Goal: Find specific page/section: Find specific page/section

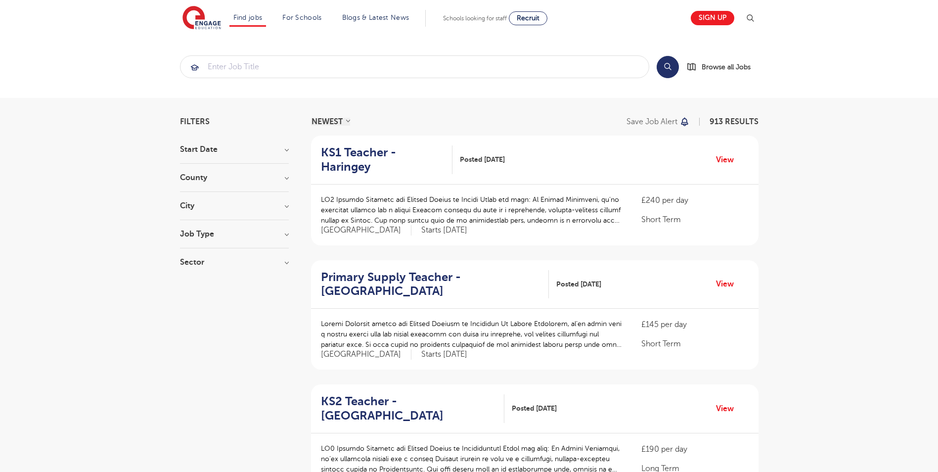
click at [246, 143] on section "Filters Start Date September 85 [DATE] [DATE] Show more County [GEOGRAPHIC_DATA…" at bounding box center [234, 197] width 109 height 158
click at [238, 175] on h3 "County" at bounding box center [234, 178] width 109 height 8
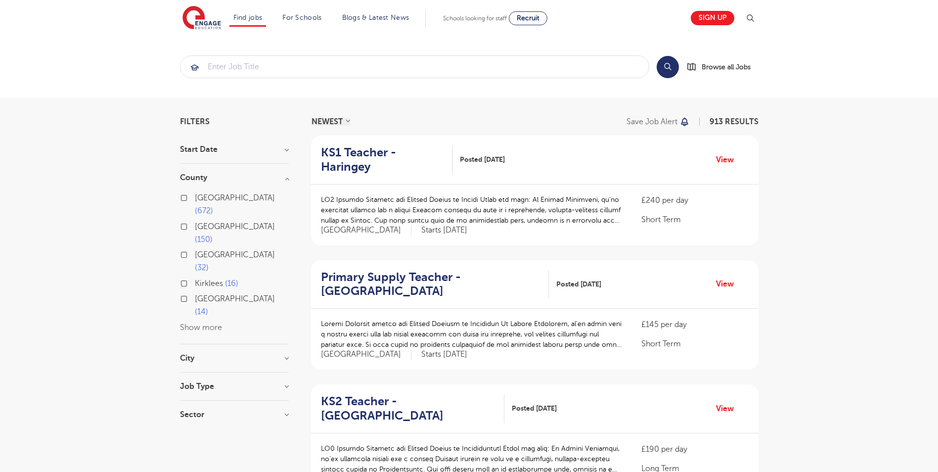
click at [192, 323] on button "Show more" at bounding box center [201, 327] width 42 height 9
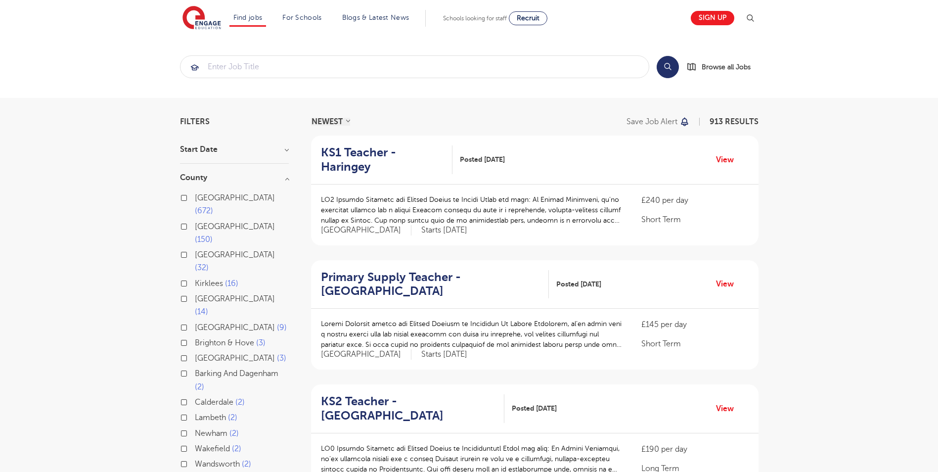
scroll to position [49, 0]
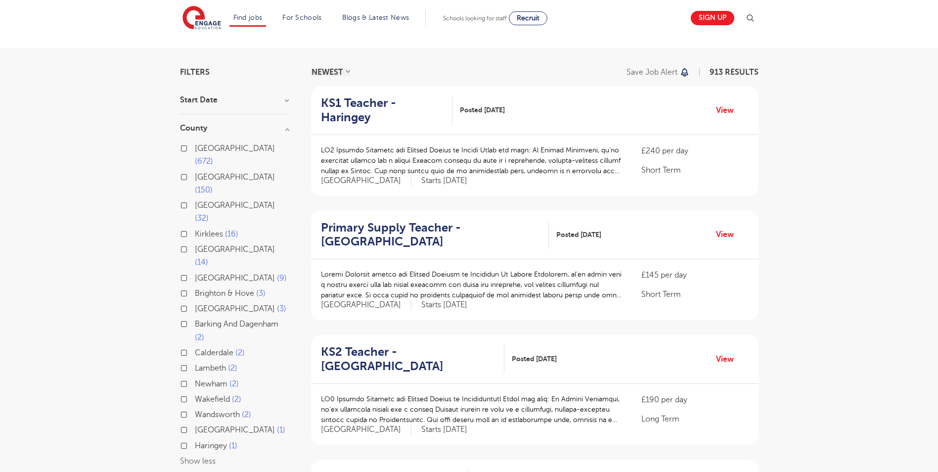
click at [195, 317] on label "Barking And Dagenham 2" at bounding box center [242, 330] width 94 height 26
click at [195, 319] on input "Barking And Dagenham 2" at bounding box center [198, 322] width 6 height 6
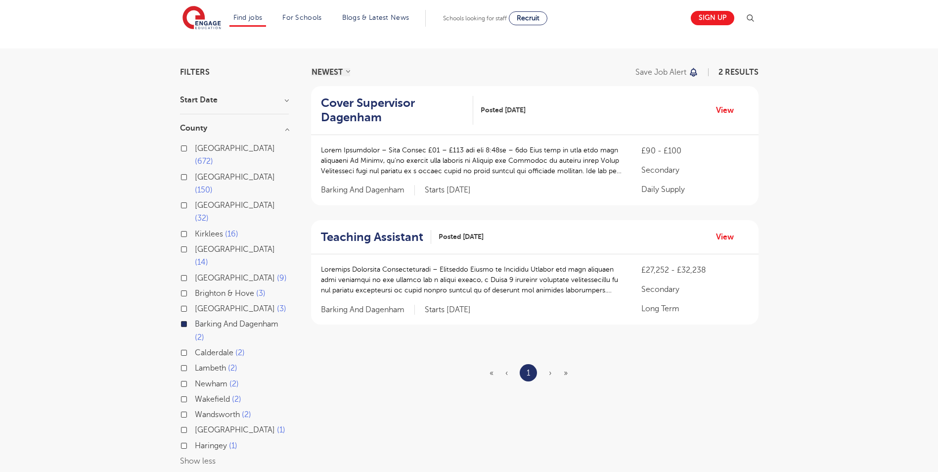
click at [195, 317] on label "Barking And Dagenham 2" at bounding box center [242, 330] width 94 height 26
click at [195, 319] on input "Barking And Dagenham 2" at bounding box center [198, 322] width 6 height 6
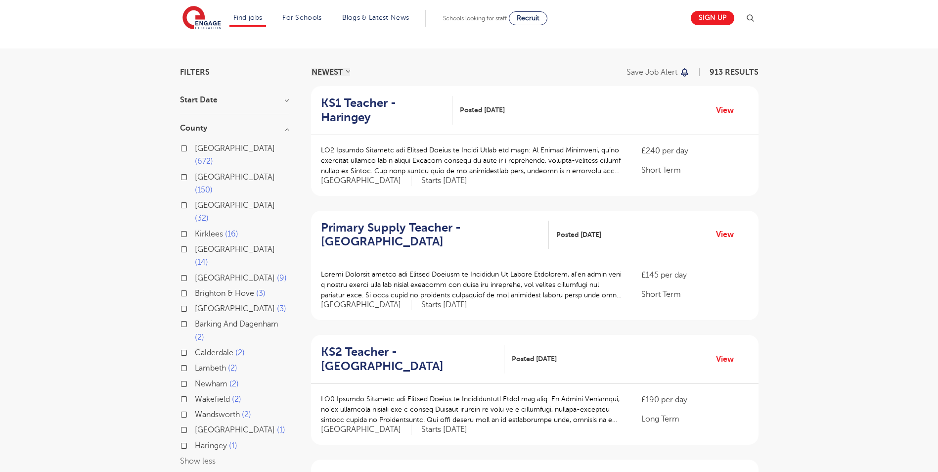
click at [195, 423] on label "Essex 1" at bounding box center [240, 429] width 90 height 13
click at [195, 425] on input "Essex 1" at bounding box center [198, 428] width 6 height 6
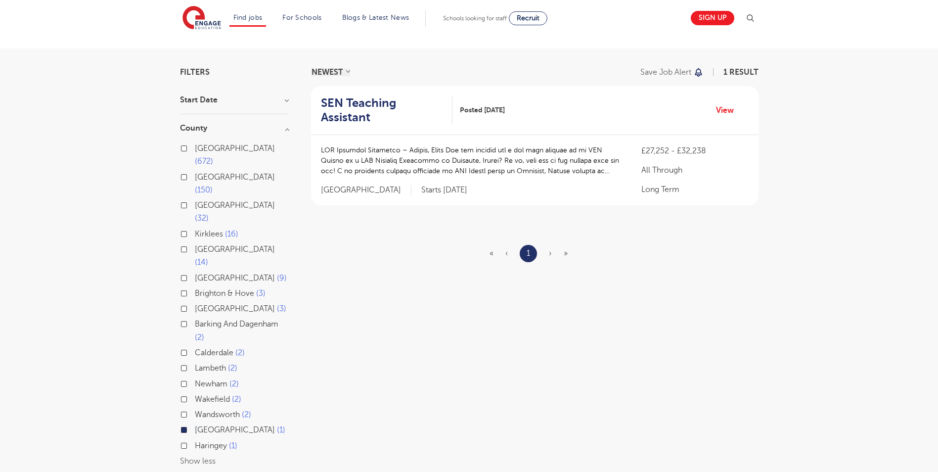
click at [195, 423] on label "Essex 1" at bounding box center [240, 429] width 90 height 13
click at [195, 425] on input "Essex 1" at bounding box center [198, 428] width 6 height 6
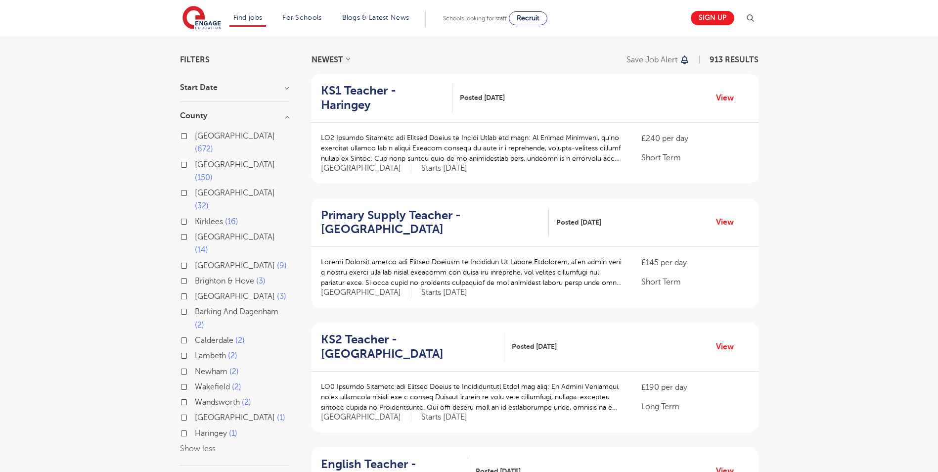
scroll to position [49, 0]
